Goal: Find specific page/section: Find specific page/section

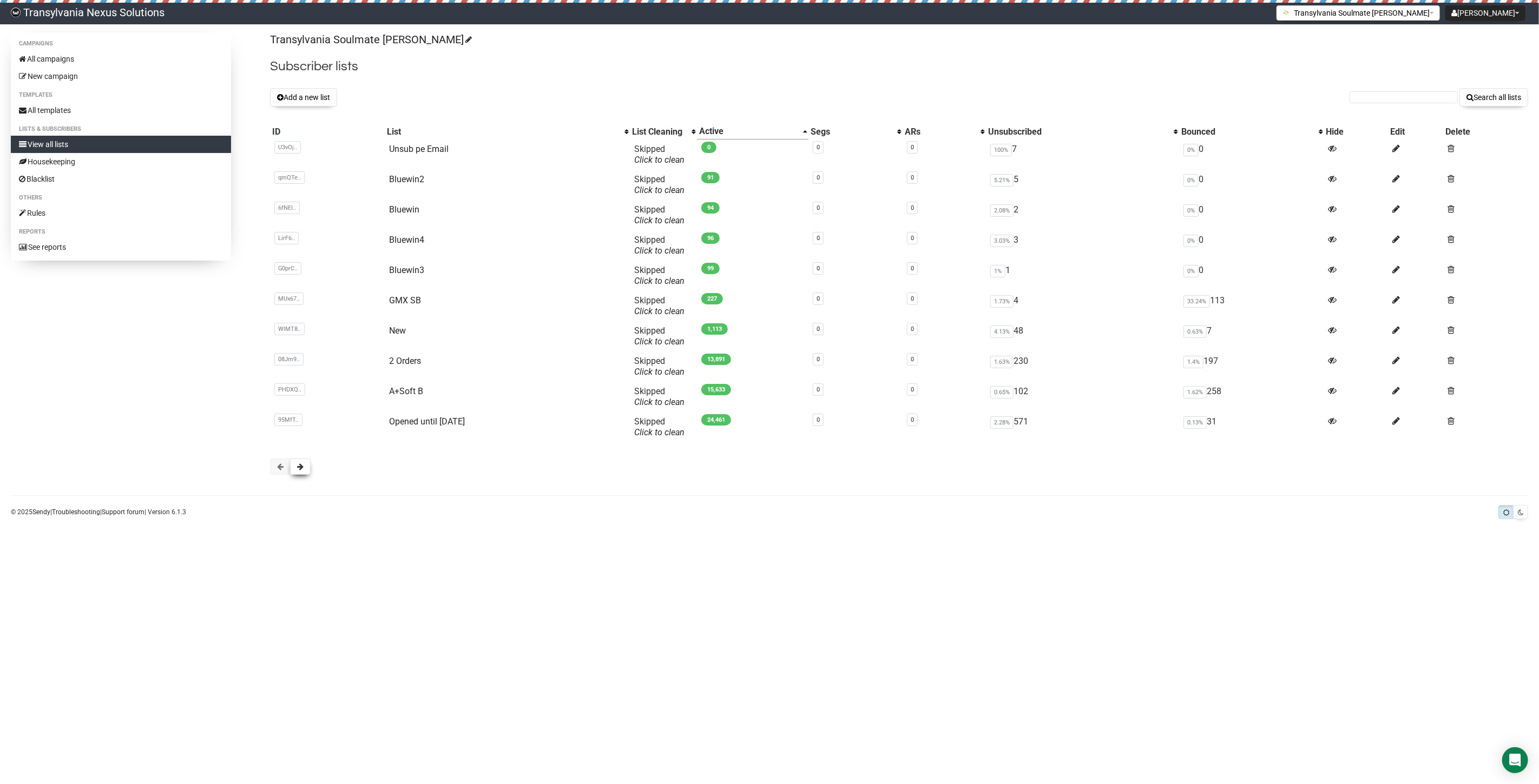
click at [298, 471] on span at bounding box center [300, 466] width 7 height 8
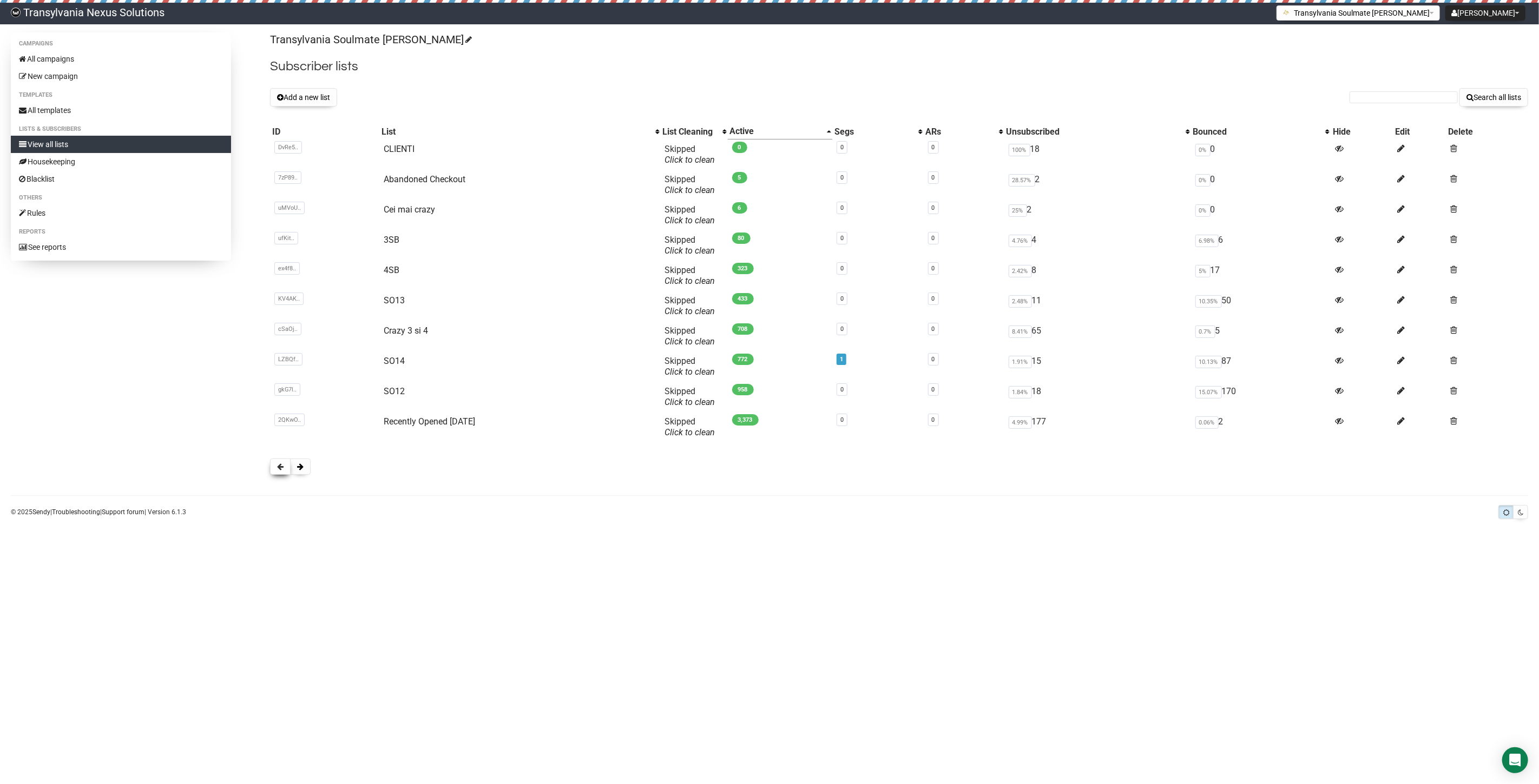
click at [281, 469] on span at bounding box center [280, 466] width 7 height 8
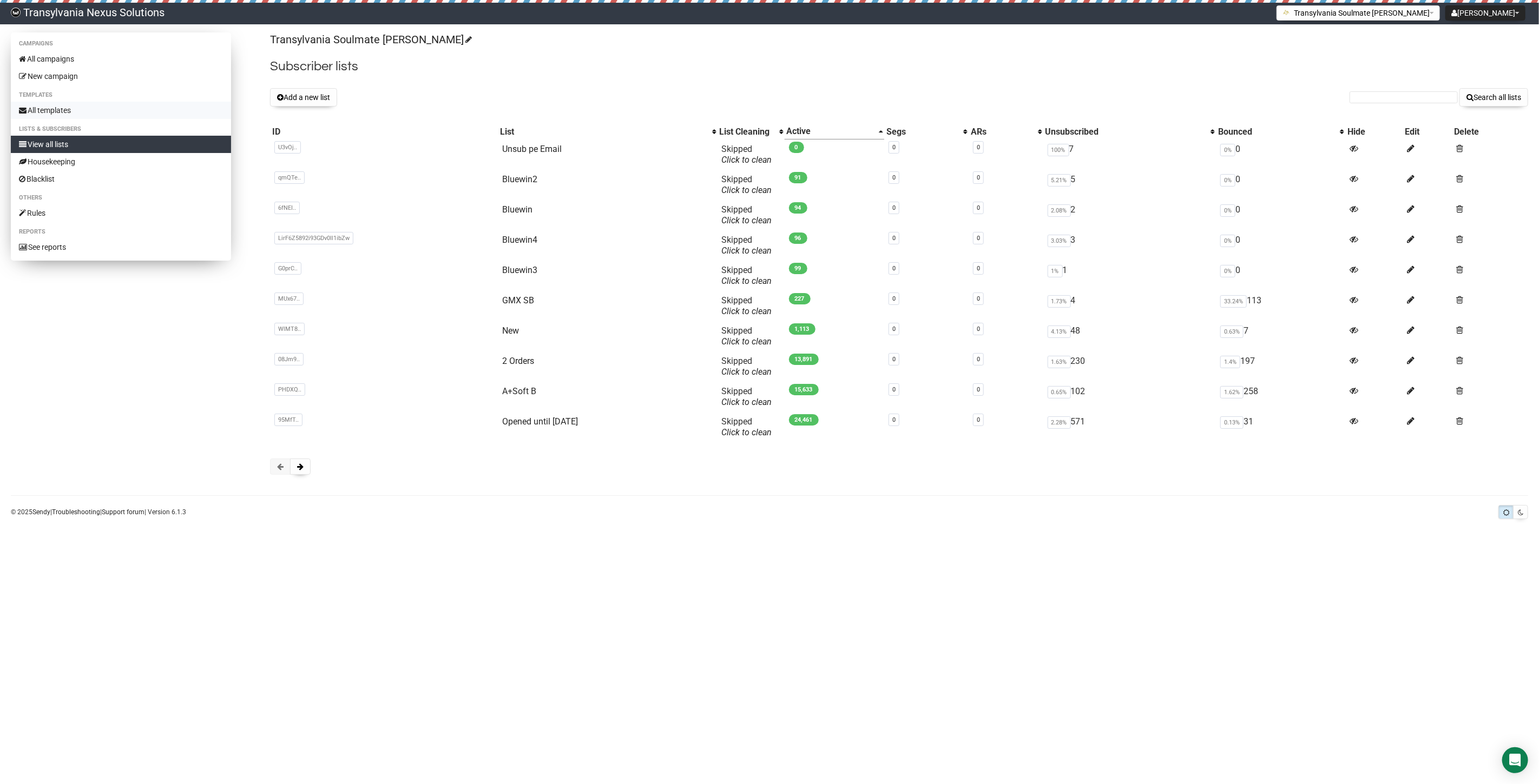
click at [78, 118] on link "All templates" at bounding box center [121, 110] width 220 height 17
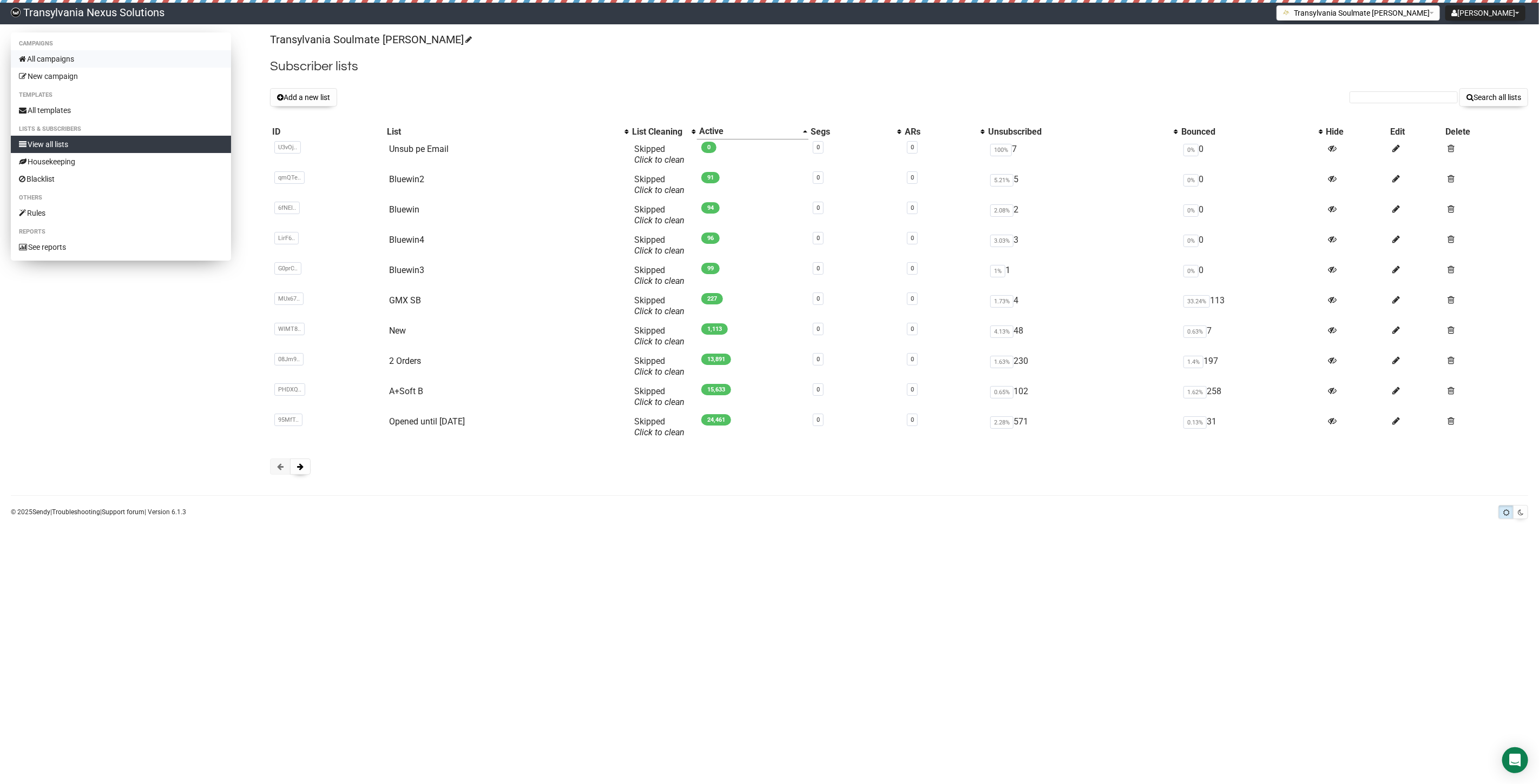
click at [79, 63] on link "All campaigns" at bounding box center [121, 59] width 220 height 17
click at [1366, 99] on input "text" at bounding box center [1403, 97] width 108 height 12
paste input "miruska14011985@gmail.com"
type input "[EMAIL_ADDRESS][DOMAIN_NAME]"
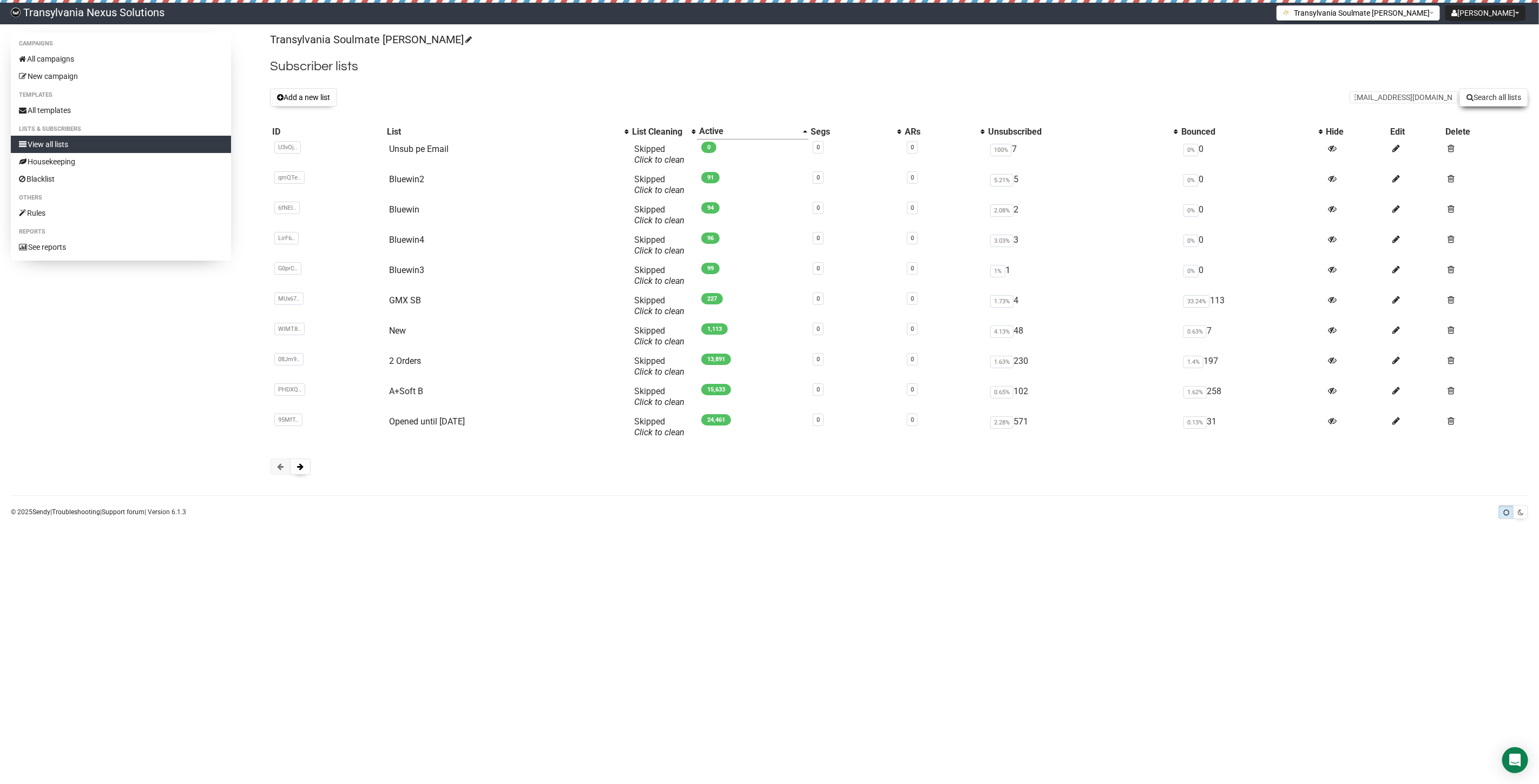
click at [1500, 103] on button "Search all lists" at bounding box center [1494, 97] width 69 height 19
click at [58, 53] on link "All campaigns" at bounding box center [121, 59] width 220 height 17
paste input "[EMAIL_ADDRESS][DOMAIN_NAME]"
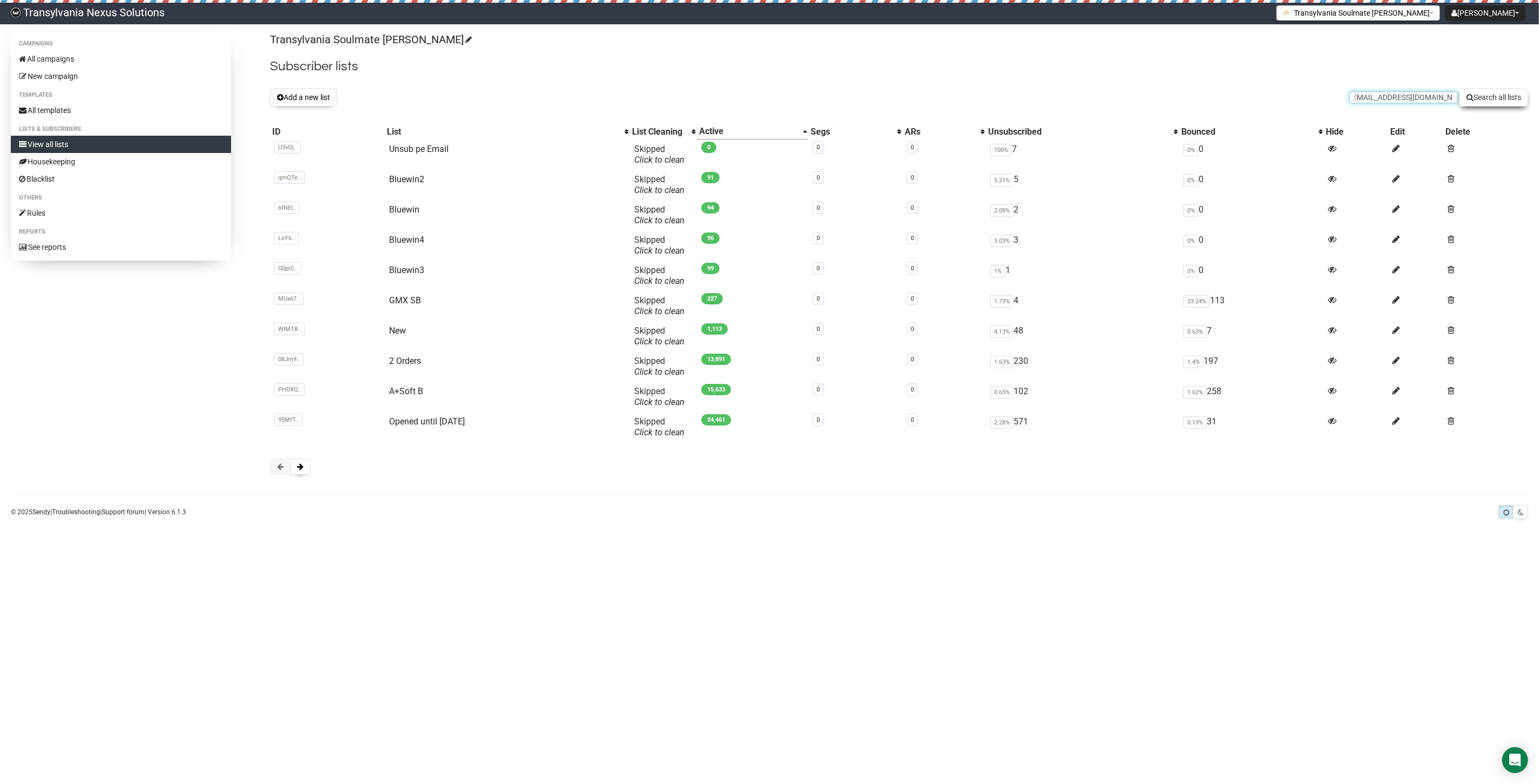
type input "miruska14011985@gmail.com"
click at [1494, 96] on button "Search all lists" at bounding box center [1494, 97] width 69 height 19
click at [304, 472] on button at bounding box center [300, 466] width 20 height 16
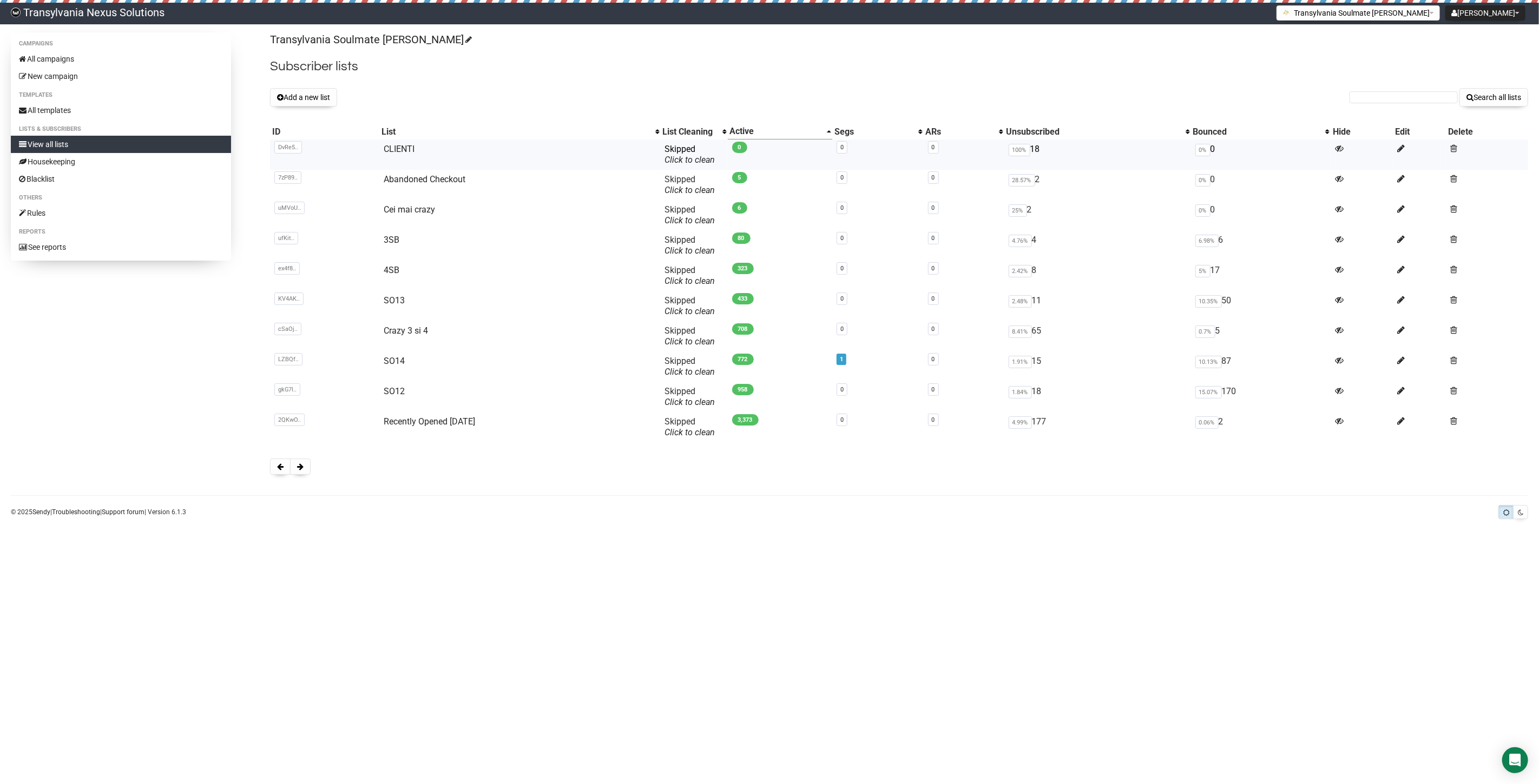
click at [397, 140] on td "CLIENTI" at bounding box center [520, 155] width 281 height 30
click at [391, 147] on link "CLIENTI" at bounding box center [399, 149] width 31 height 10
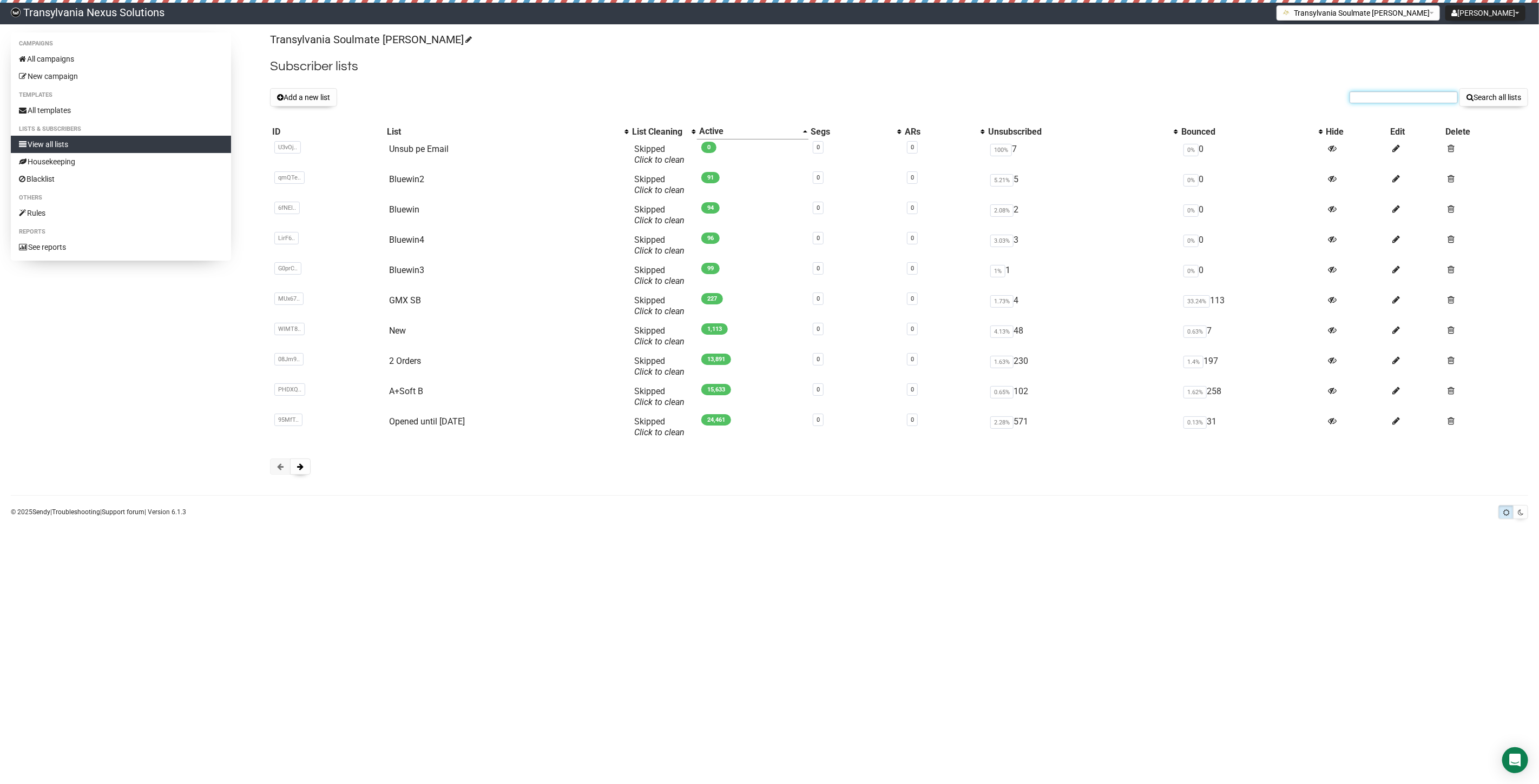
click at [1378, 97] on input "text" at bounding box center [1403, 97] width 108 height 12
paste input "[EMAIL_ADDRESS][DOMAIN_NAME]"
type input "[EMAIL_ADDRESS][DOMAIN_NAME]"
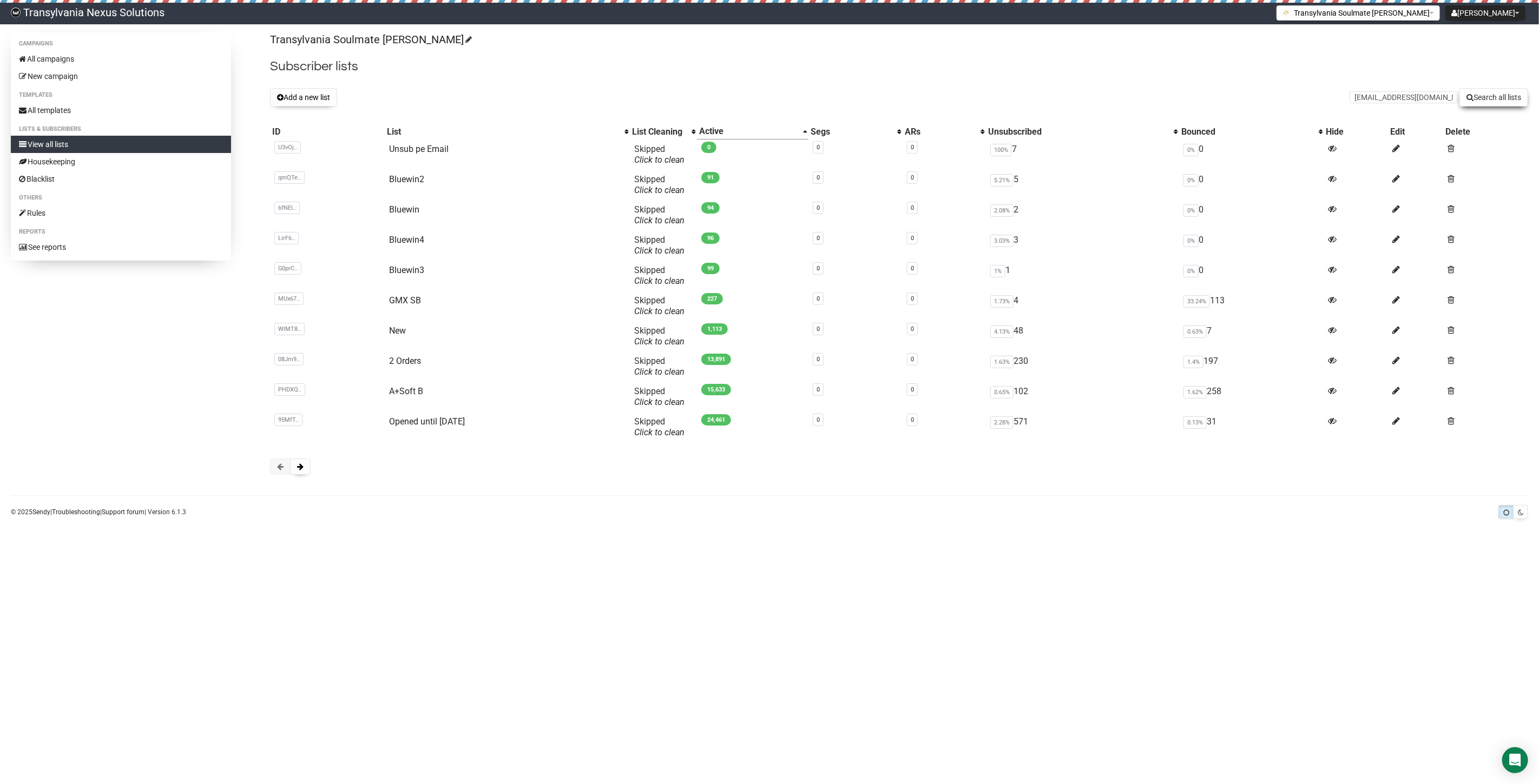
click at [1501, 88] on button "Search all lists" at bounding box center [1494, 97] width 69 height 19
click at [100, 62] on link "All campaigns" at bounding box center [121, 59] width 220 height 17
click at [68, 51] on link "All campaigns" at bounding box center [121, 59] width 220 height 17
